Goal: Find specific page/section: Find specific page/section

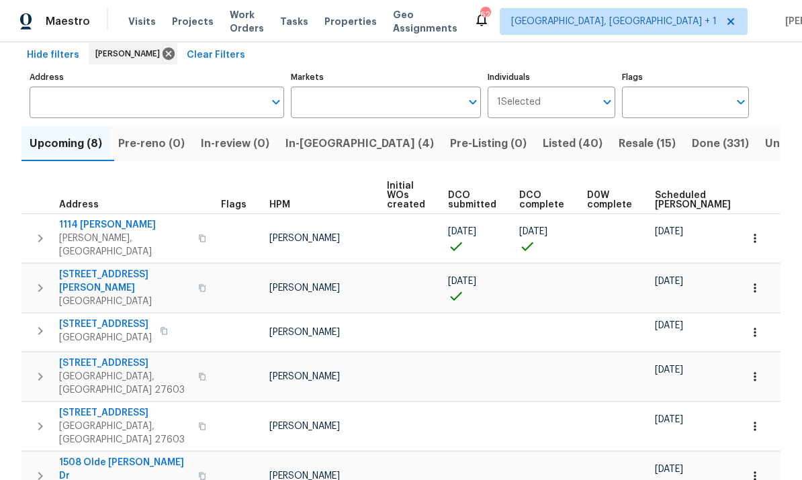
scroll to position [64, 0]
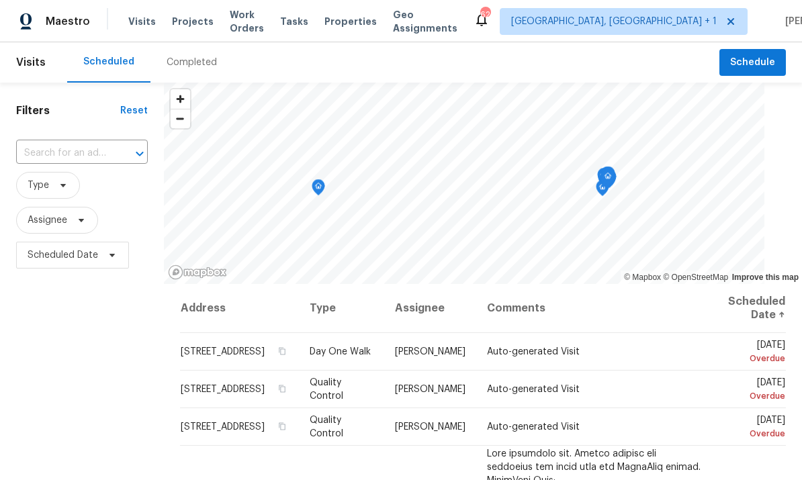
click at [187, 26] on span "Projects" at bounding box center [193, 21] width 42 height 13
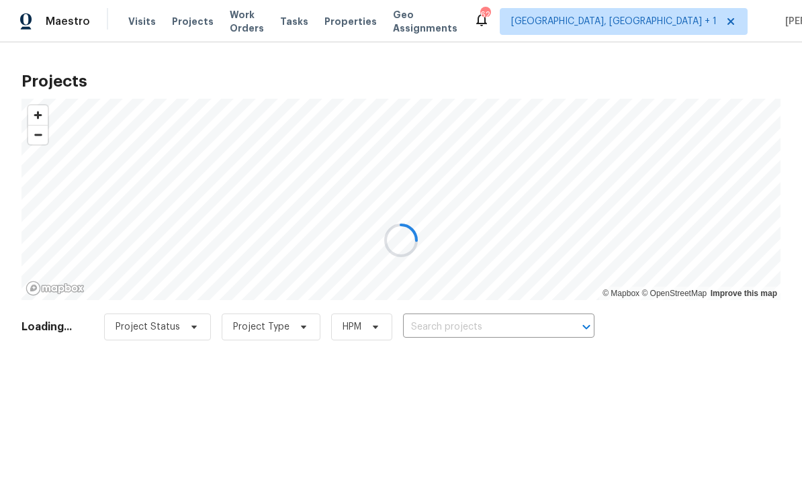
click at [441, 322] on div at bounding box center [401, 240] width 802 height 480
click at [459, 316] on div at bounding box center [401, 240] width 802 height 480
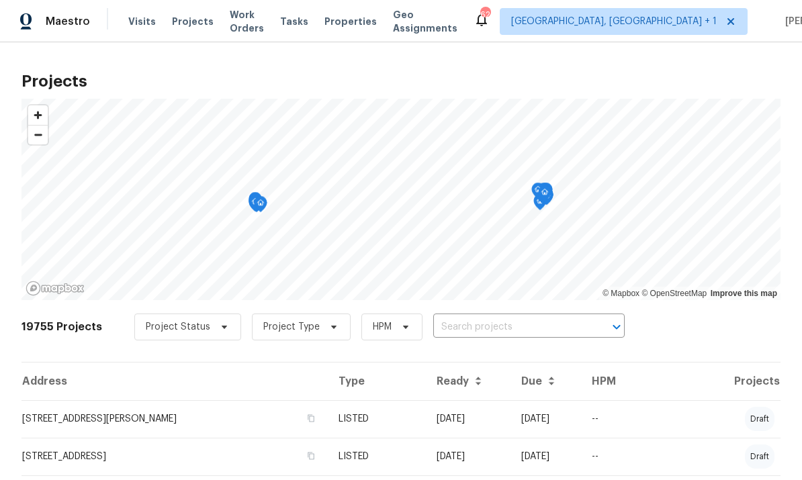
click at [467, 322] on input "text" at bounding box center [510, 327] width 154 height 21
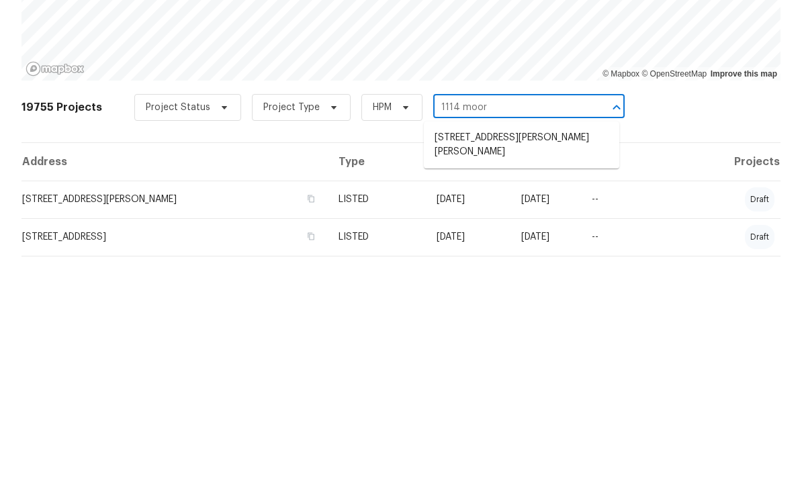
scroll to position [50, 0]
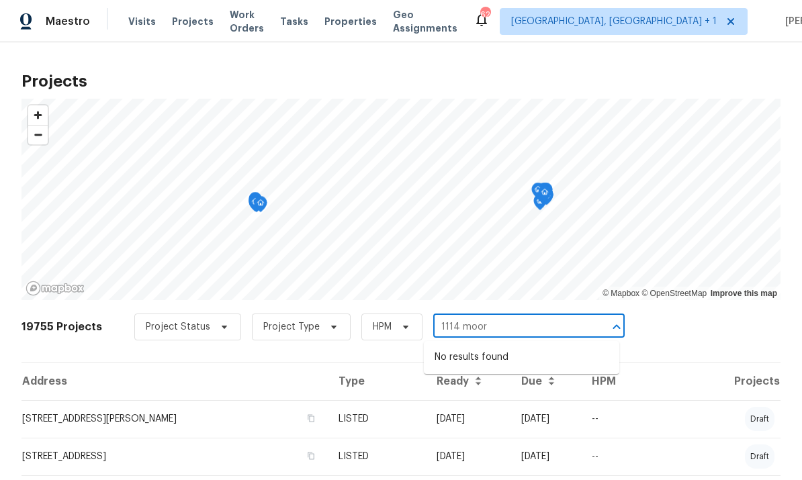
click at [490, 317] on input "1114 moor" at bounding box center [510, 327] width 154 height 21
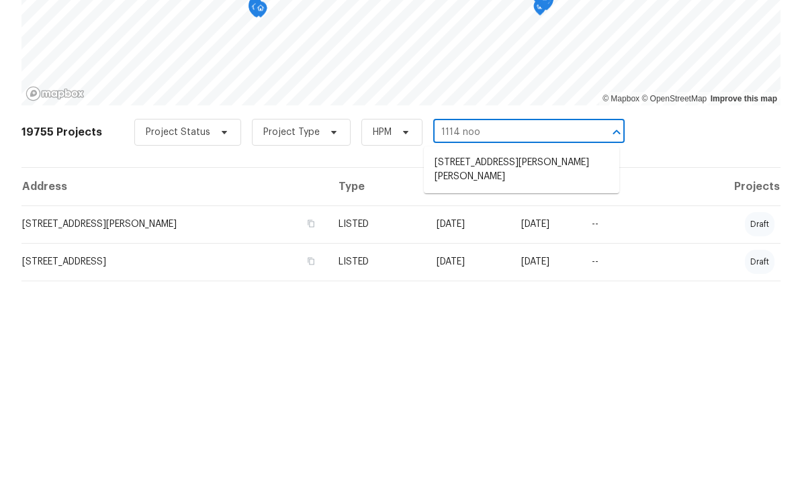
type input "1114 noor"
click at [529, 347] on li "[STREET_ADDRESS][PERSON_NAME][PERSON_NAME]" at bounding box center [521, 365] width 195 height 36
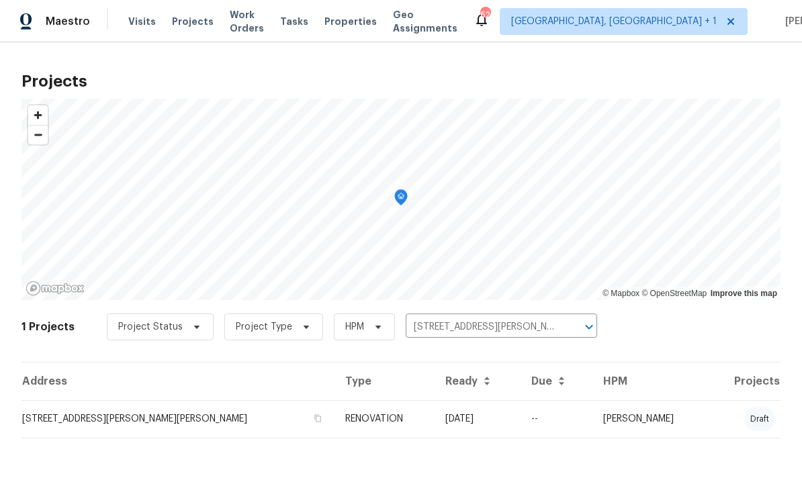
click at [197, 427] on td "[STREET_ADDRESS][PERSON_NAME][PERSON_NAME]" at bounding box center [177, 419] width 313 height 38
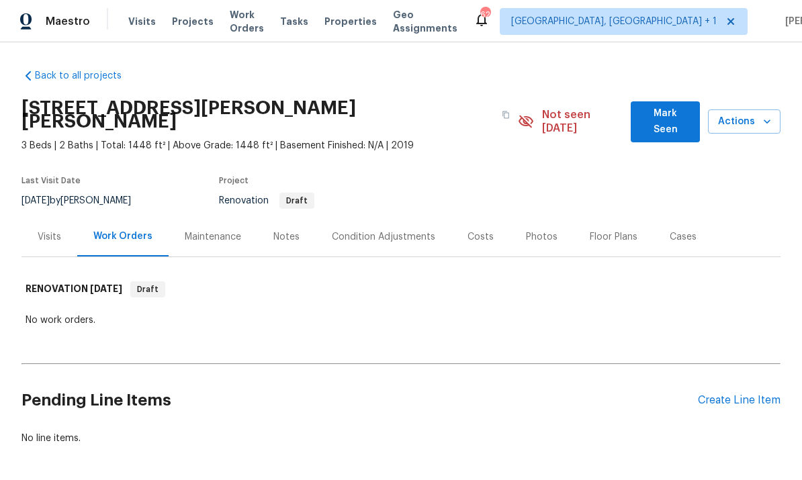
click at [285, 234] on div "Notes" at bounding box center [286, 237] width 58 height 40
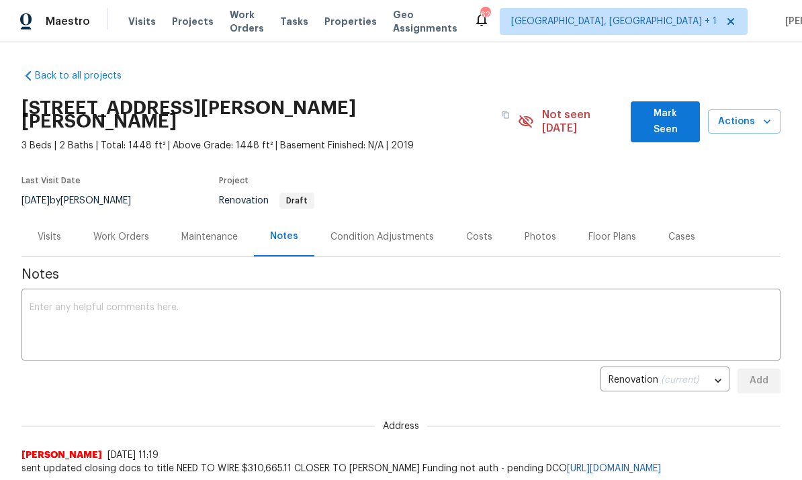
click at [479, 230] on div "Costs" at bounding box center [479, 236] width 26 height 13
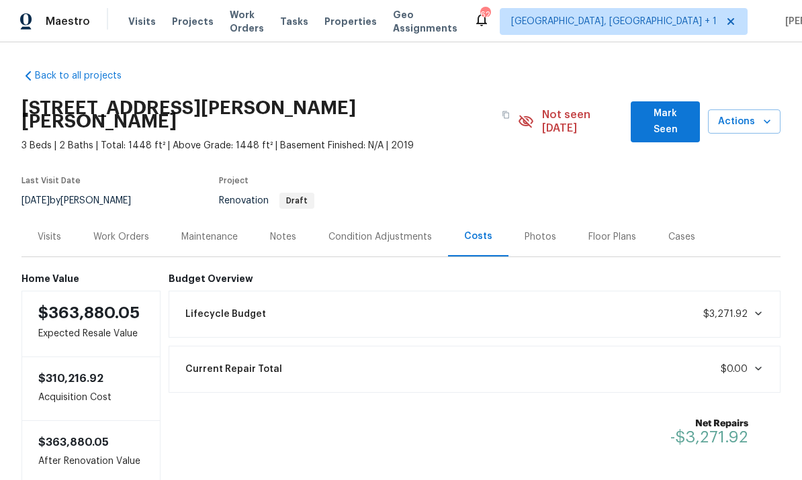
click at [283, 230] on div "Notes" at bounding box center [283, 236] width 26 height 13
